Goal: Transaction & Acquisition: Purchase product/service

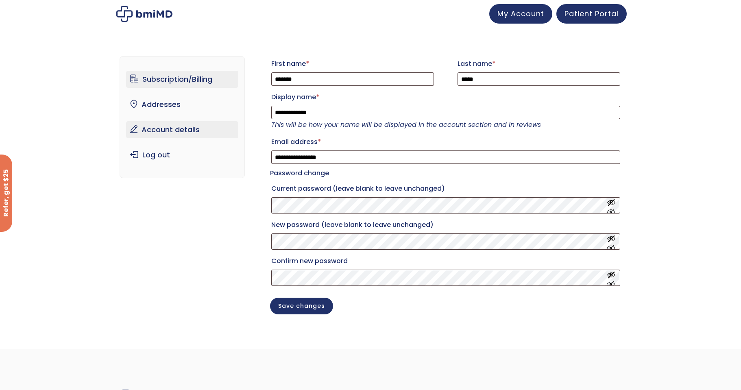
click at [168, 79] on link "Subscription/Billing" at bounding box center [182, 79] width 113 height 17
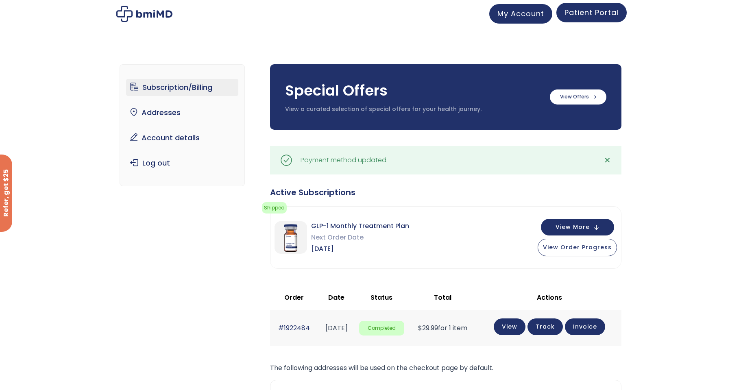
click at [576, 11] on span "Patient Portal" at bounding box center [592, 12] width 54 height 10
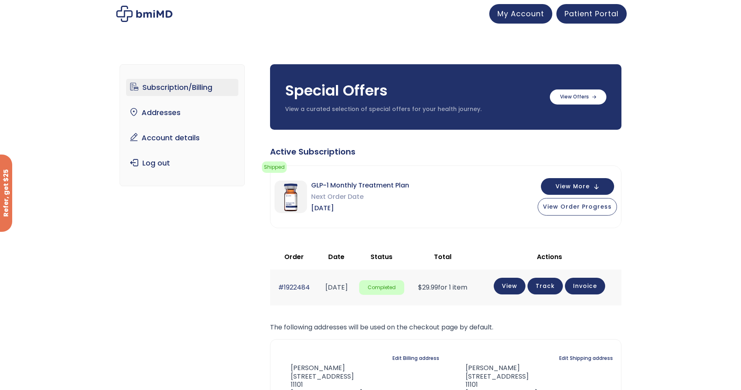
click at [177, 83] on link "Subscription/Billing" at bounding box center [182, 87] width 113 height 17
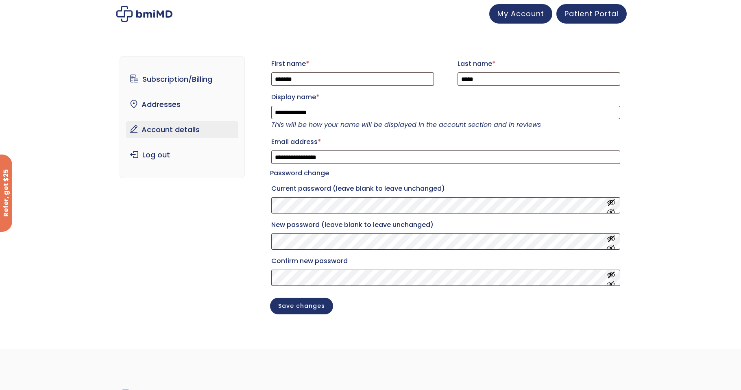
click at [164, 131] on link "Account details" at bounding box center [182, 129] width 113 height 17
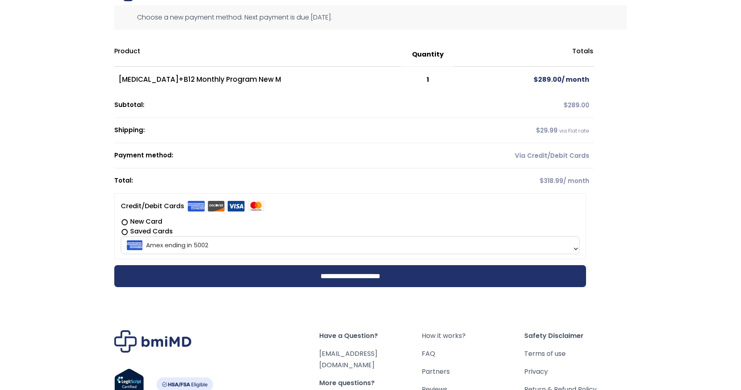
scroll to position [41, 0]
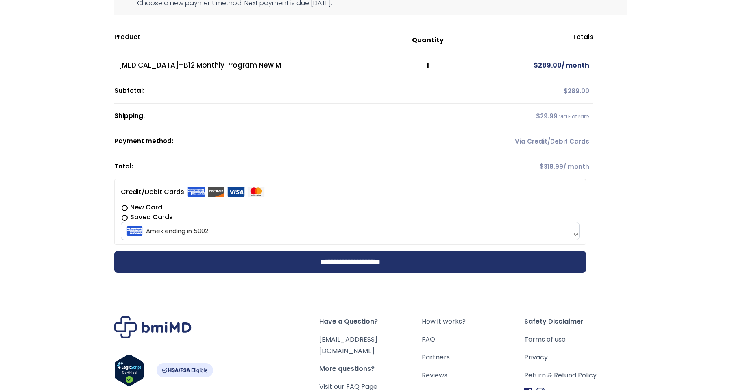
click at [576, 234] on b at bounding box center [576, 234] width 7 height 7
click at [125, 207] on label "New Card" at bounding box center [350, 208] width 459 height 10
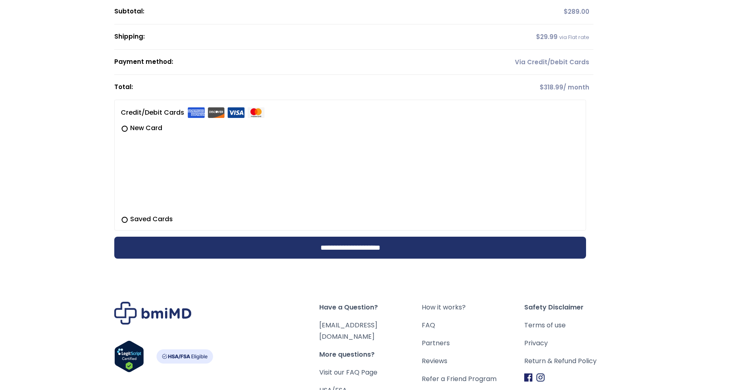
scroll to position [122, 0]
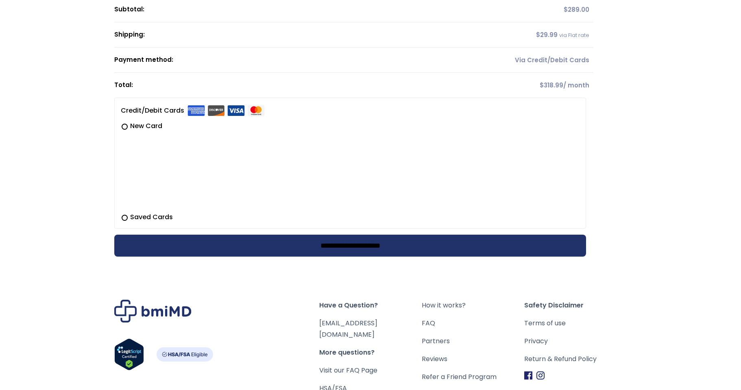
click at [418, 244] on input "**********" at bounding box center [350, 246] width 472 height 22
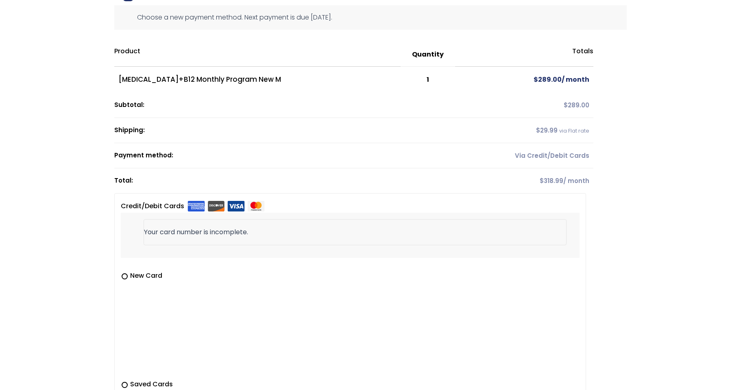
scroll to position [0, 0]
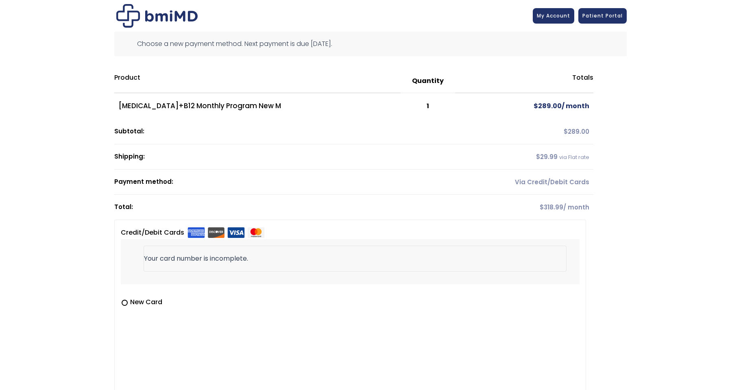
click at [667, 170] on div "**********" at bounding box center [370, 329] width 741 height 658
click at [546, 11] on span "My Account" at bounding box center [553, 14] width 33 height 7
